Goal: Task Accomplishment & Management: Use online tool/utility

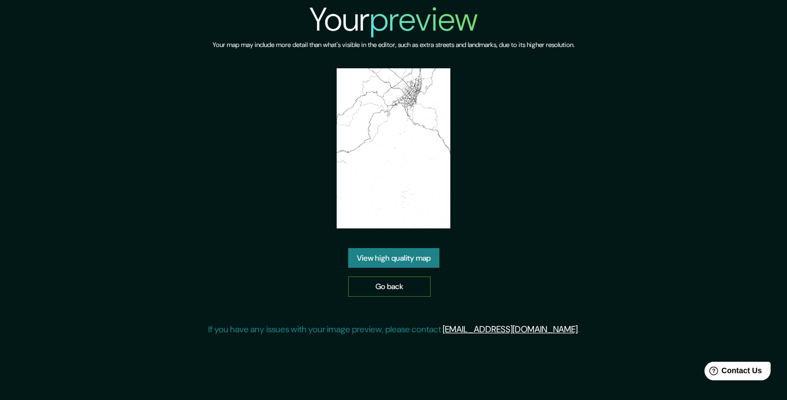
click at [419, 297] on link "Go back" at bounding box center [389, 287] width 83 height 20
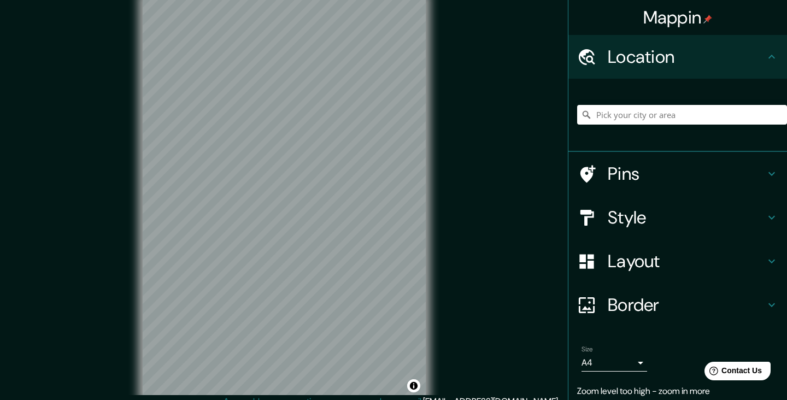
click at [767, 260] on icon at bounding box center [771, 261] width 13 height 13
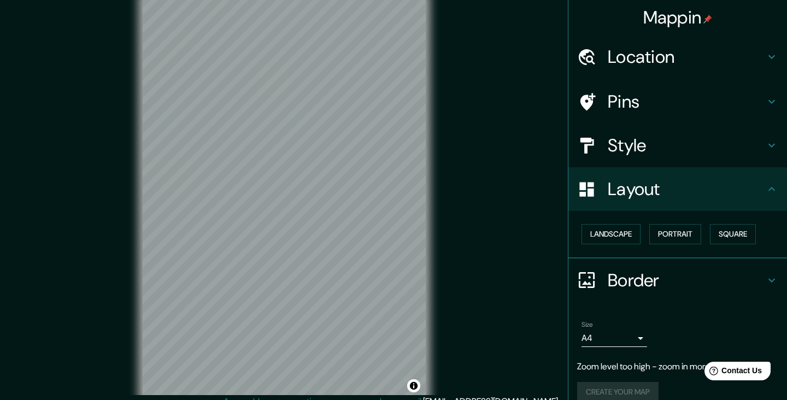
click at [773, 143] on icon at bounding box center [771, 145] width 13 height 13
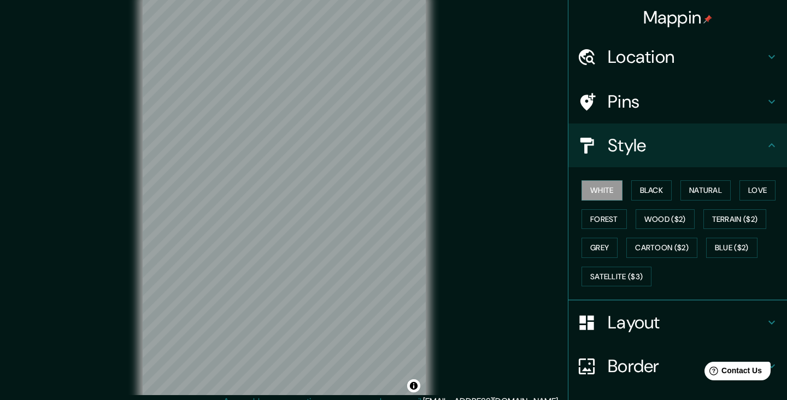
click at [635, 97] on h4 "Pins" at bounding box center [686, 102] width 157 height 22
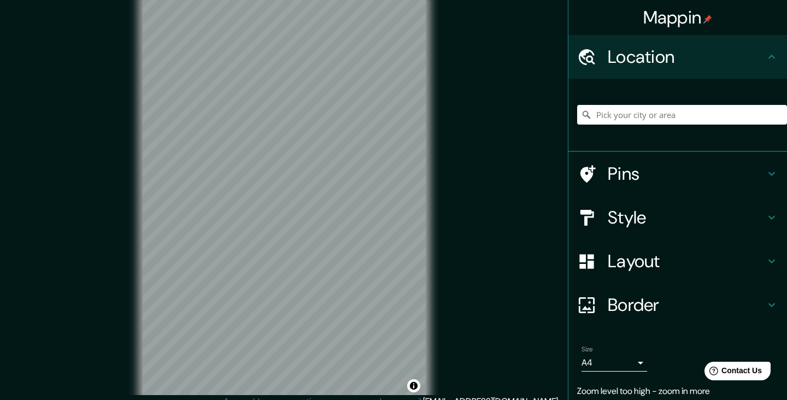
click at [617, 262] on h4 "Layout" at bounding box center [686, 261] width 157 height 22
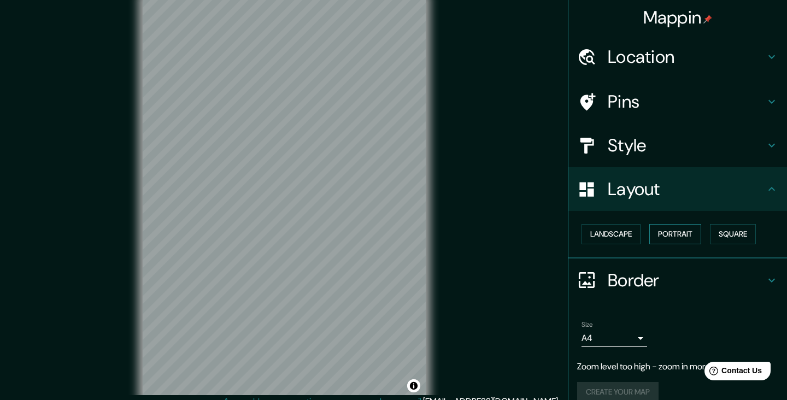
click at [679, 237] on button "Portrait" at bounding box center [676, 234] width 52 height 20
